Goal: Task Accomplishment & Management: Manage account settings

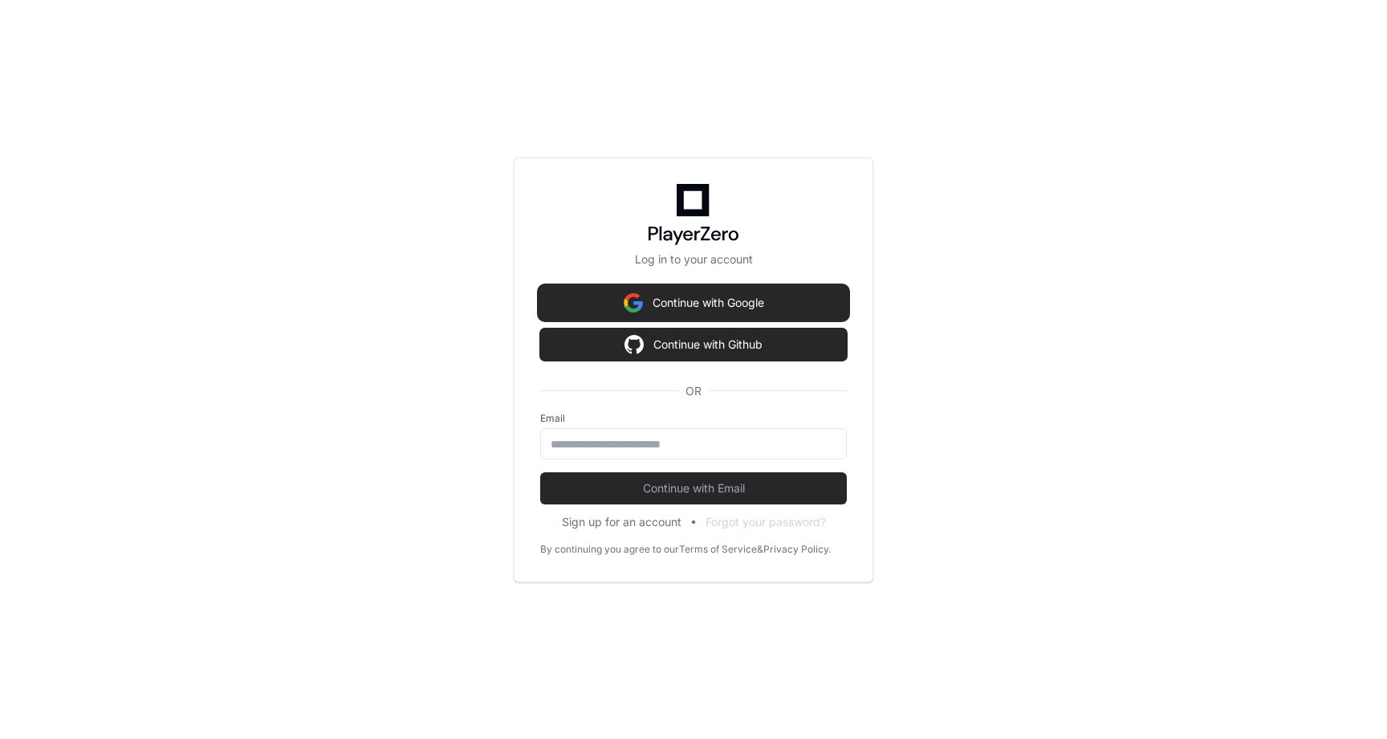
click at [731, 298] on button "Continue with Google" at bounding box center [693, 303] width 307 height 32
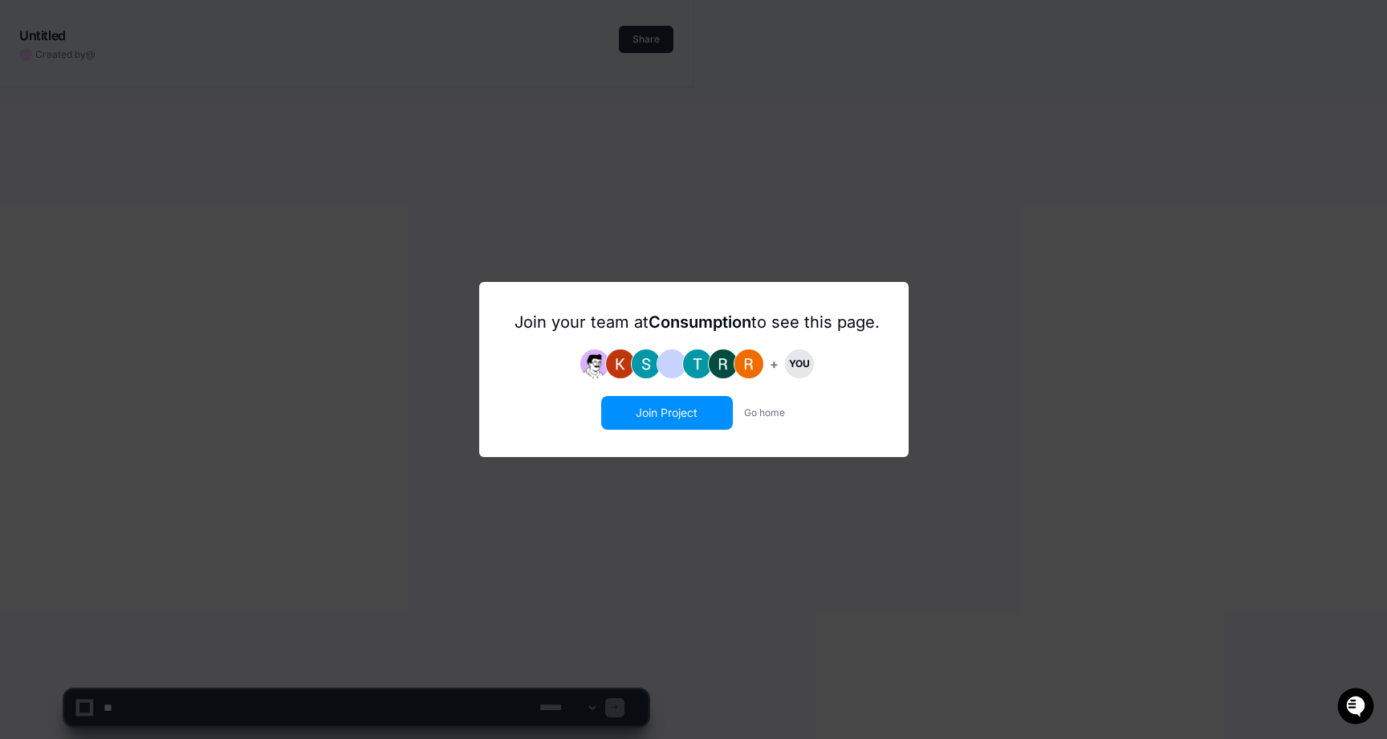
click at [646, 405] on button "Join Project" at bounding box center [667, 412] width 128 height 31
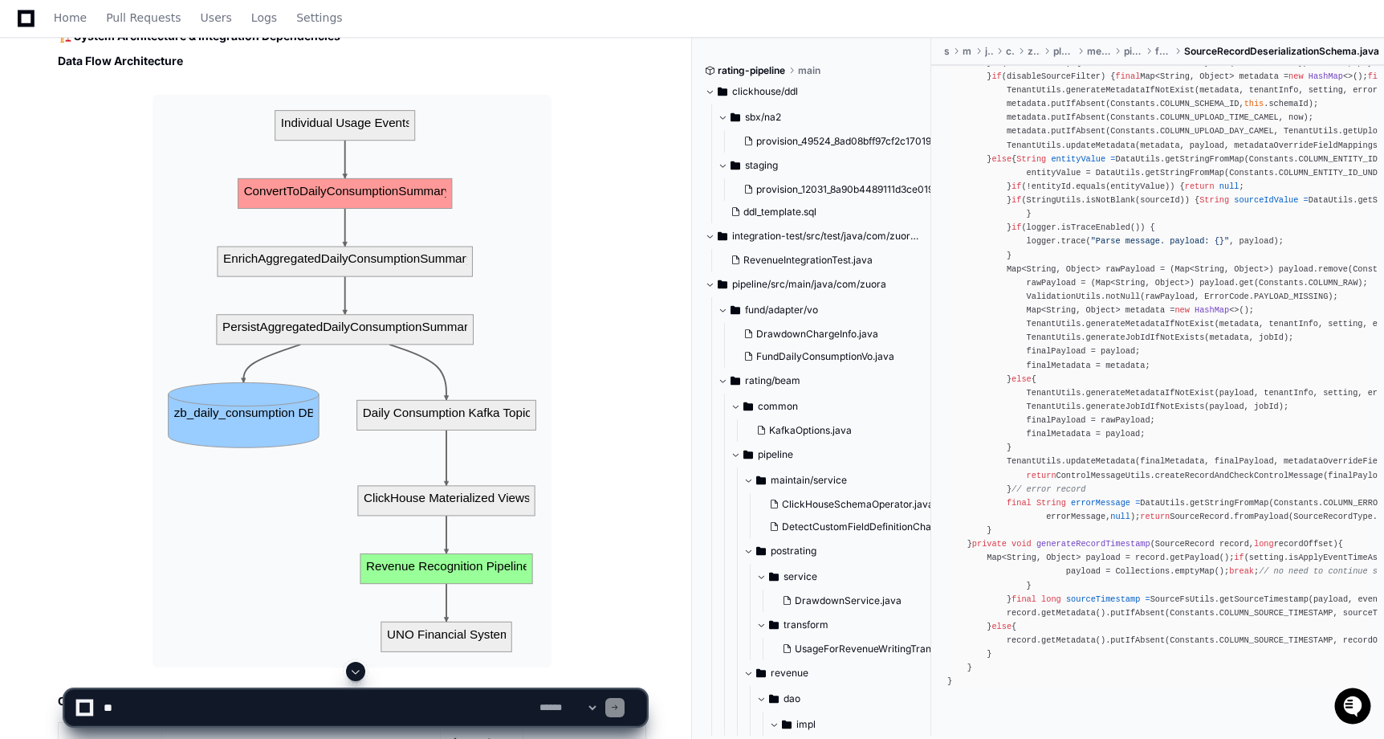
scroll to position [19125, 0]
drag, startPoint x: 104, startPoint y: 281, endPoint x: 306, endPoint y: 277, distance: 201.6
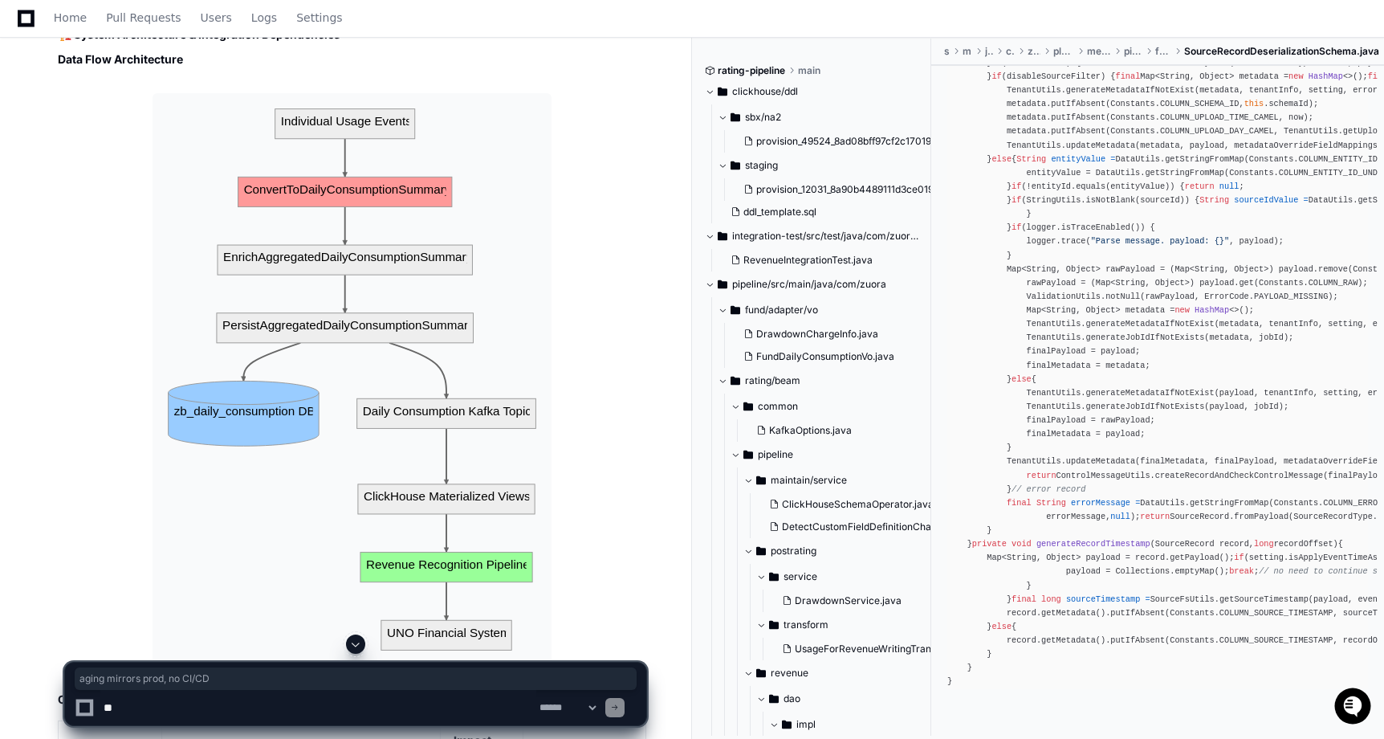
drag, startPoint x: 266, startPoint y: 278, endPoint x: 421, endPoint y: 278, distance: 155.0
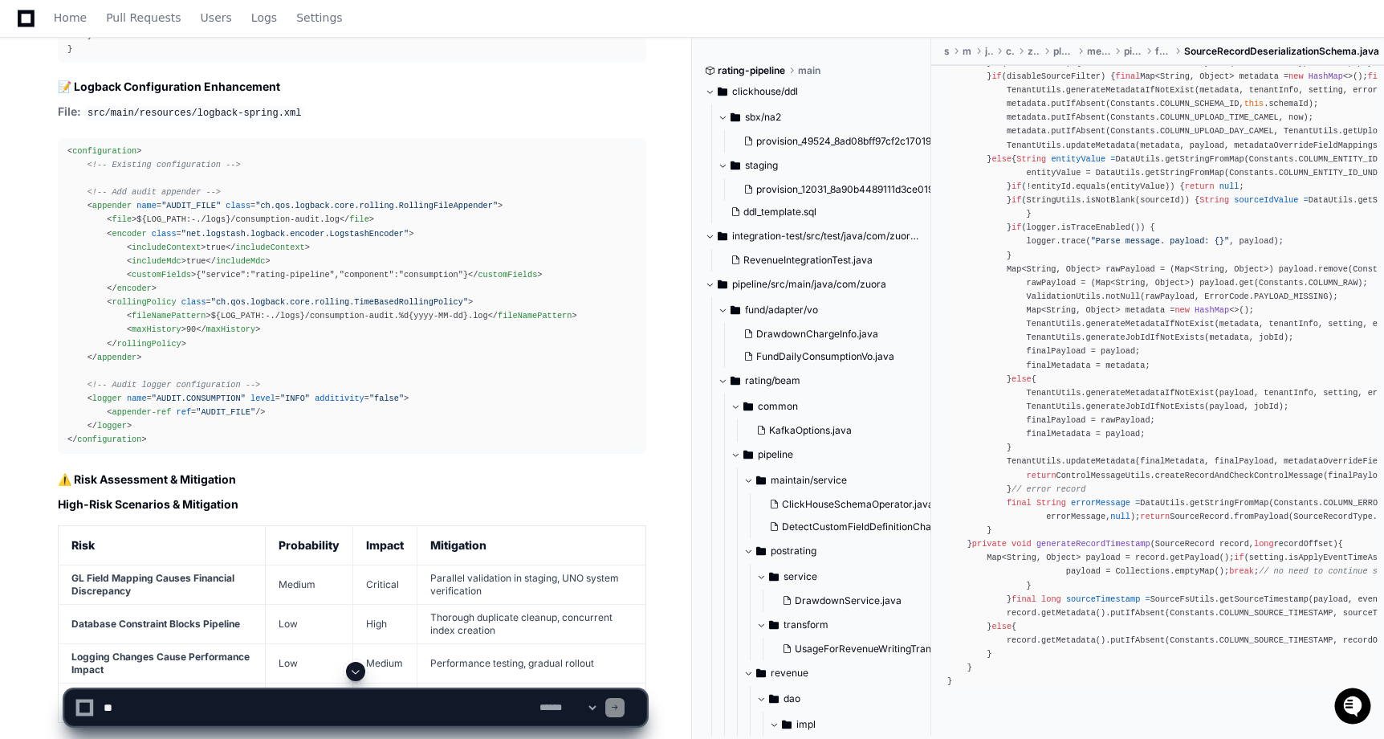
scroll to position [22848, 0]
